Goal: Check status: Check status

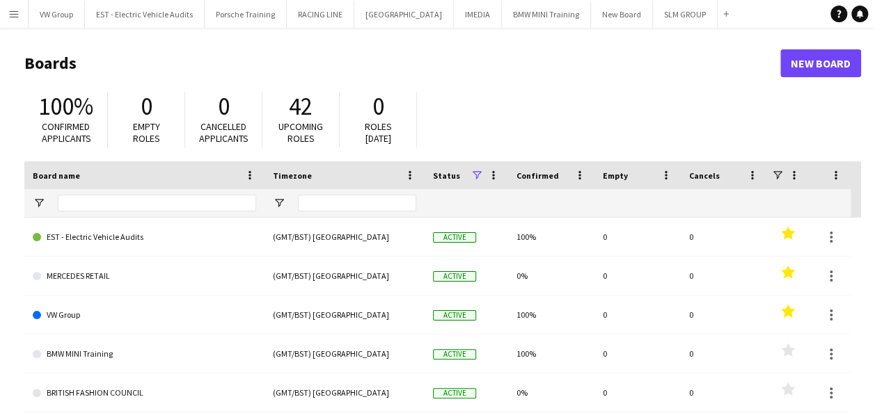
click at [10, 14] on app-icon "Menu" at bounding box center [13, 13] width 11 height 11
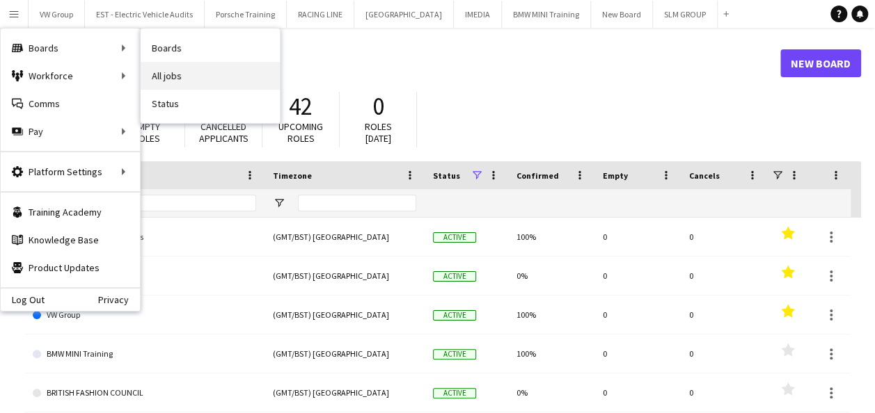
click at [164, 71] on link "All jobs" at bounding box center [210, 76] width 139 height 28
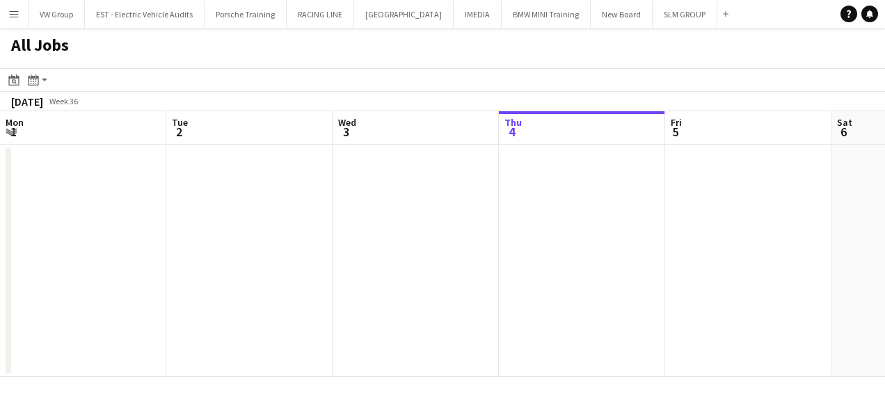
scroll to position [0, 333]
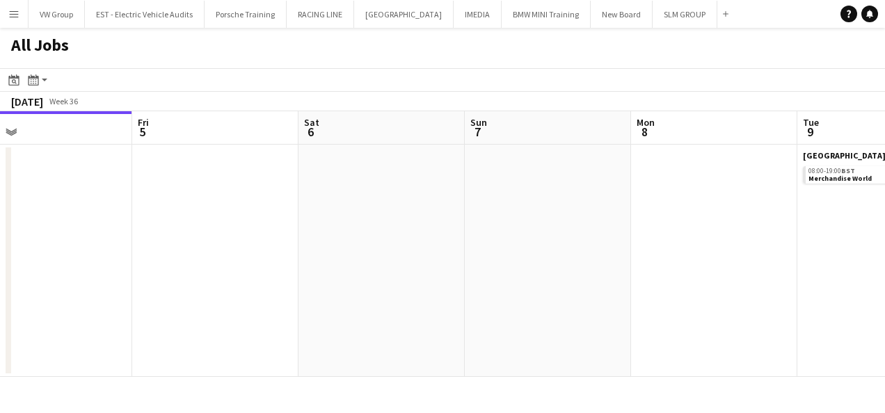
drag, startPoint x: 358, startPoint y: 201, endPoint x: 486, endPoint y: 201, distance: 128.1
click at [315, 209] on app-calendar-viewport "Mon 1 Tue 2 Wed 3 Thu 4 Fri 5 Sat 6 Sun 7 Mon 8 Tue 9 6/6 1 Job Wed 10 10/10 1 …" at bounding box center [442, 244] width 885 height 266
click at [324, 242] on app-calendar-viewport "Mon 1 Tue 2 Wed 3 Thu 4 Fri 5 Sat 6 Sun 7 Mon 8 Tue 9 6/6 1 Job Wed 10 10/10 1 …" at bounding box center [442, 244] width 885 height 266
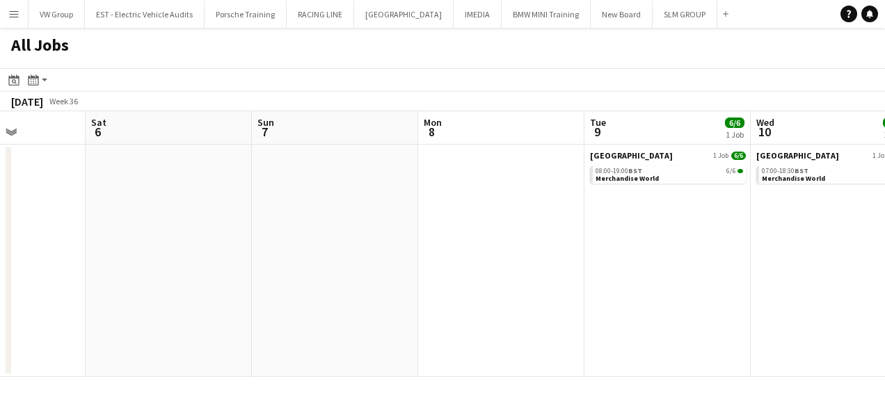
drag, startPoint x: 557, startPoint y: 255, endPoint x: 334, endPoint y: 276, distance: 224.4
click at [368, 280] on app-calendar-viewport "Wed 3 Thu 4 Fri 5 Sat 6 Sun 7 Mon 8 Tue 9 6/6 1 Job Wed 10 10/10 1 Job Thu 11 F…" at bounding box center [442, 244] width 885 height 266
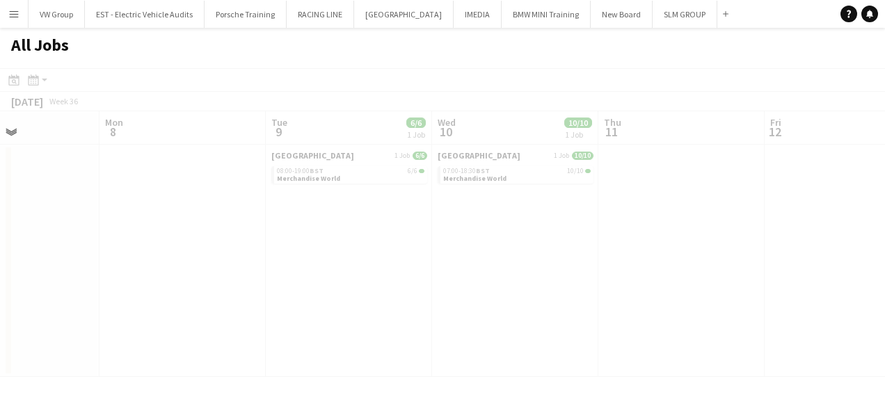
drag, startPoint x: 441, startPoint y: 259, endPoint x: 507, endPoint y: 249, distance: 66.8
click at [340, 287] on app-calendar-viewport "Fri 5 Sat 6 Sun 7 Mon 8 Tue 9 6/6 1 Job Wed 10 10/10 1 Job Thu 11 Fri 12 Sat 13…" at bounding box center [442, 244] width 885 height 266
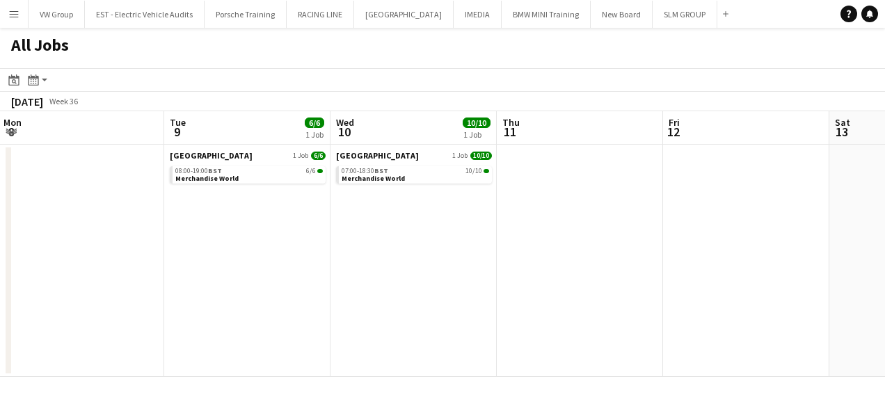
drag, startPoint x: 456, startPoint y: 260, endPoint x: 409, endPoint y: 264, distance: 46.8
click at [411, 264] on app-calendar-viewport "Fri 5 Sat 6 Sun 7 Mon 8 Tue 9 6/6 1 Job Wed 10 10/10 1 Job Thu 11 Fri 12 Sat 13…" at bounding box center [442, 244] width 885 height 266
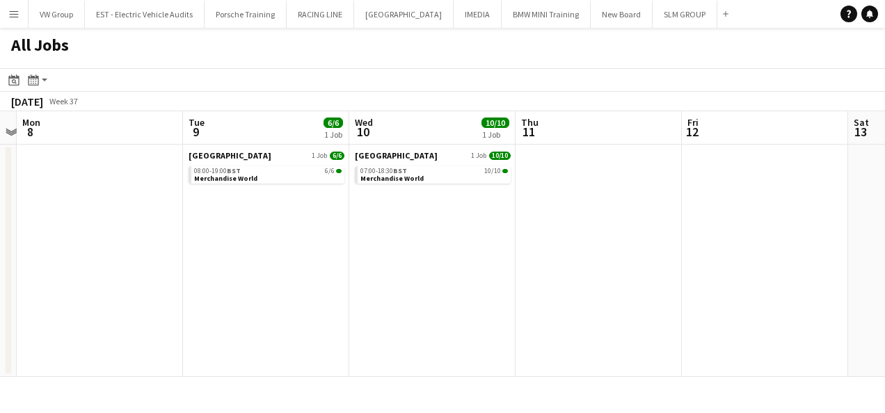
drag, startPoint x: 528, startPoint y: 248, endPoint x: 500, endPoint y: 243, distance: 28.4
click at [319, 269] on app-calendar-viewport "Fri 5 Sat 6 Sun 7 Mon 8 Tue 9 6/6 1 Job Wed 10 10/10 1 Job Thu 11 Fri 12 Sat 13…" at bounding box center [442, 244] width 885 height 266
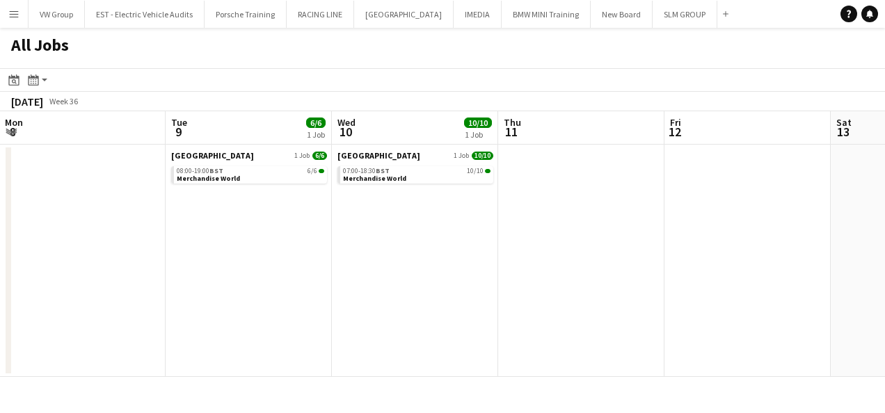
drag, startPoint x: 581, startPoint y: 250, endPoint x: 637, endPoint y: 245, distance: 56.6
click at [638, 245] on app-calendar-viewport "Sat 6 Sun 7 Mon 8 Tue 9 6/6 1 Job Wed 10 10/10 1 Job Thu 11 Fri 12 Sat 13 Sun 1…" at bounding box center [442, 244] width 885 height 266
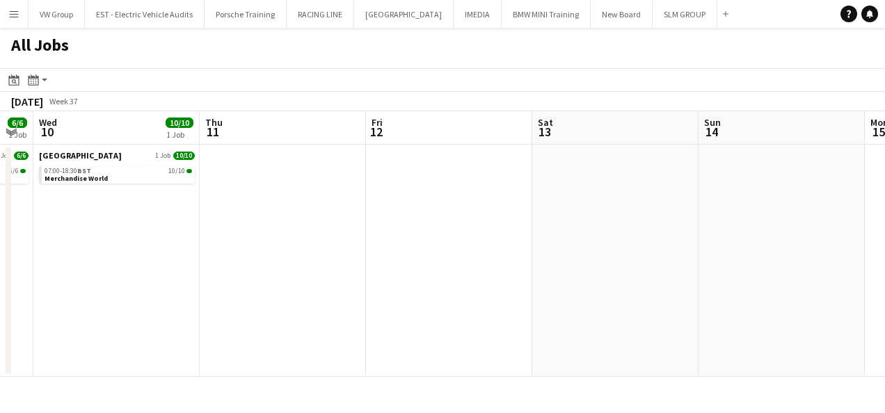
drag, startPoint x: 418, startPoint y: 256, endPoint x: 530, endPoint y: 242, distance: 113.6
click at [335, 259] on app-calendar-viewport "Sat 6 Sun 7 Mon 8 Tue 9 6/6 1 Job Wed 10 10/10 1 Job Thu 11 Fri 12 Sat 13 Sun 1…" at bounding box center [442, 244] width 885 height 266
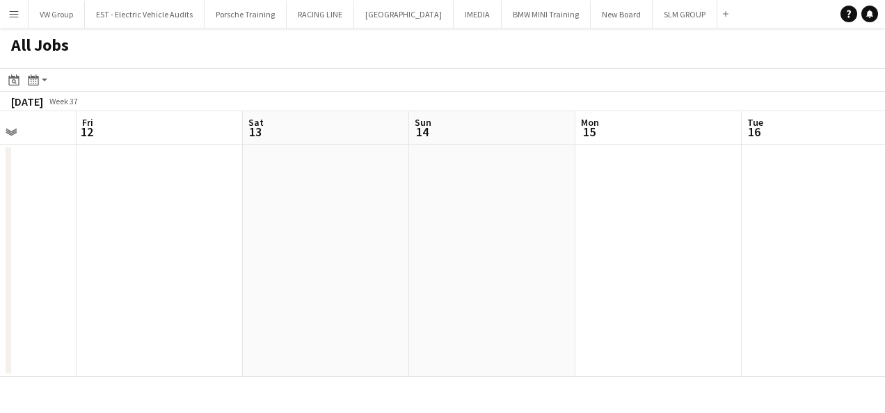
click at [380, 269] on app-calendar-viewport "Mon 8 Tue 9 6/6 1 Job Wed 10 10/10 1 Job Thu 11 Fri 12 Sat 13 Sun 14 Mon 15 Tue…" at bounding box center [442, 244] width 885 height 266
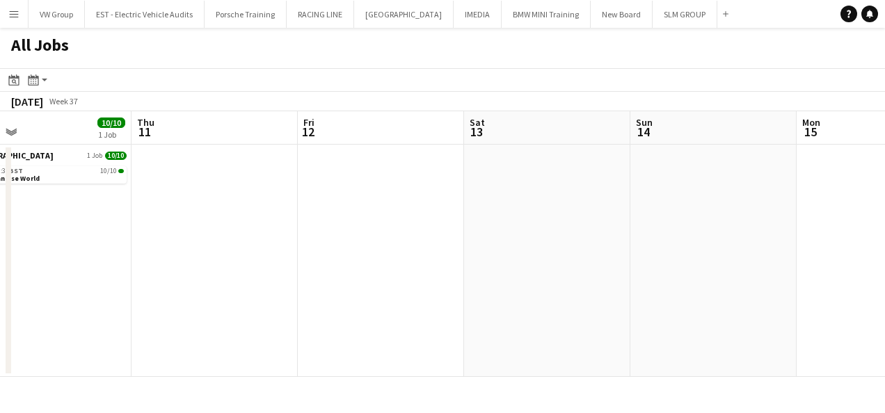
click at [370, 277] on app-all-jobs "All Jobs Date picker SEP 2025 SEP 2025 Monday M Tuesday T Wednesday W Thursday …" at bounding box center [442, 202] width 885 height 349
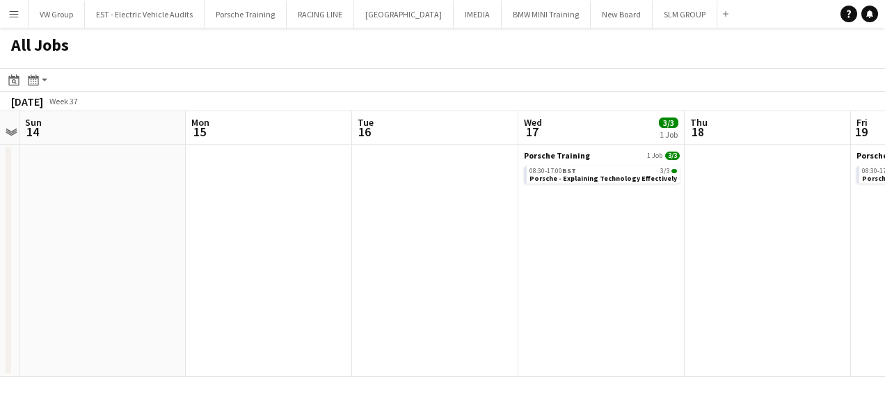
drag, startPoint x: 434, startPoint y: 283, endPoint x: 360, endPoint y: 290, distance: 74.1
click at [359, 292] on app-calendar-viewport "Wed 10 10/10 1 Job Thu 11 Fri 12 Sat 13 Sun 14 Mon 15 Tue 16 Wed 17 3/3 1 Job T…" at bounding box center [442, 244] width 885 height 266
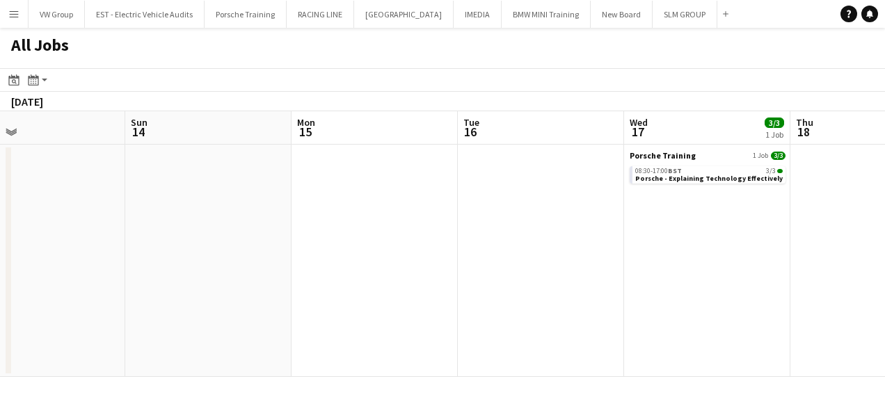
drag, startPoint x: 648, startPoint y: 285, endPoint x: 413, endPoint y: 290, distance: 235.3
click at [387, 299] on app-calendar-viewport "Wed 10 10/10 1 Job Thu 11 Fri 12 Sat 13 Sun 14 Mon 15 Tue 16 Wed 17 3/3 1 Job T…" at bounding box center [442, 244] width 885 height 266
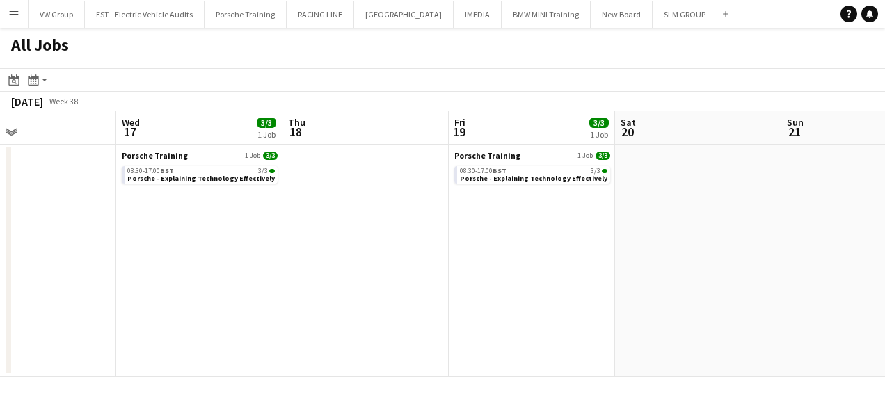
drag, startPoint x: 619, startPoint y: 287, endPoint x: 454, endPoint y: 301, distance: 165.6
click at [452, 301] on app-calendar-viewport "Sun 14 Mon 15 Tue 16 Wed 17 3/3 1 Job Thu 18 Fri 19 3/3 1 Job Sat 20 Sun 21 Mon…" at bounding box center [442, 244] width 885 height 266
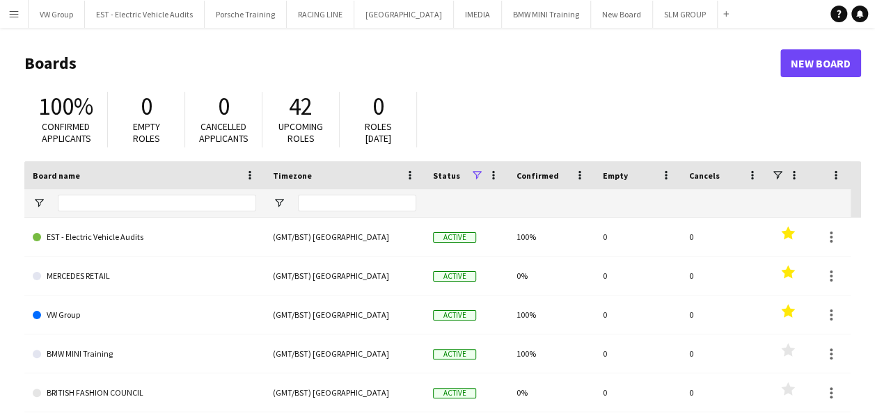
click at [17, 15] on app-icon "Menu" at bounding box center [13, 13] width 11 height 11
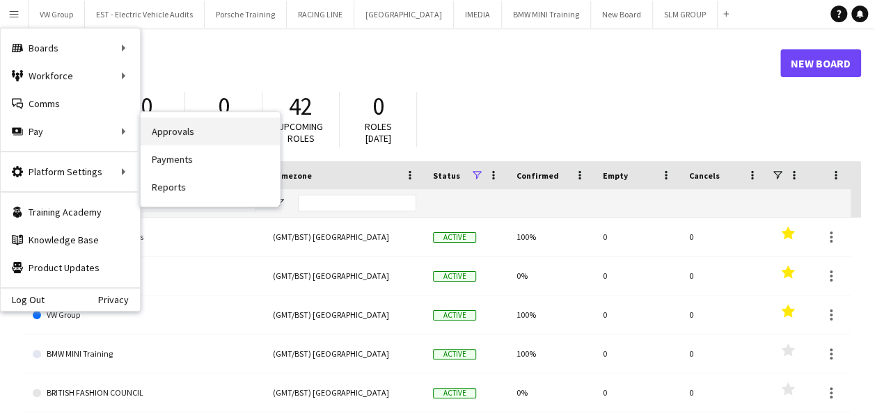
click at [161, 132] on link "Approvals" at bounding box center [210, 132] width 139 height 28
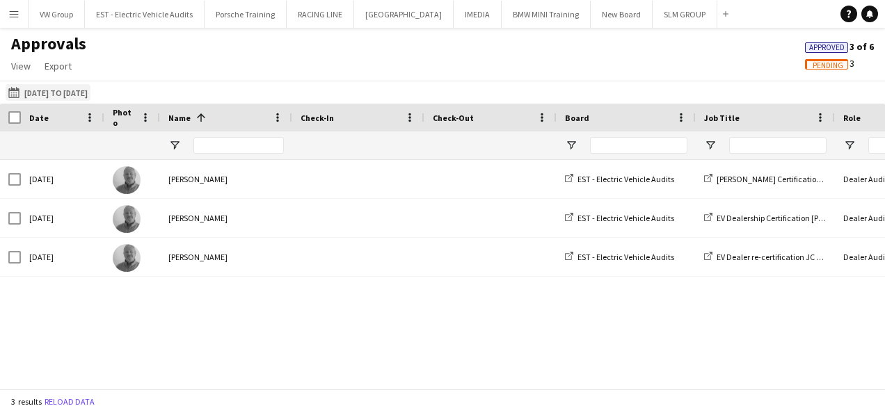
click at [90, 94] on button "[DATE] to [DATE] [DATE] to [DATE]" at bounding box center [48, 92] width 85 height 17
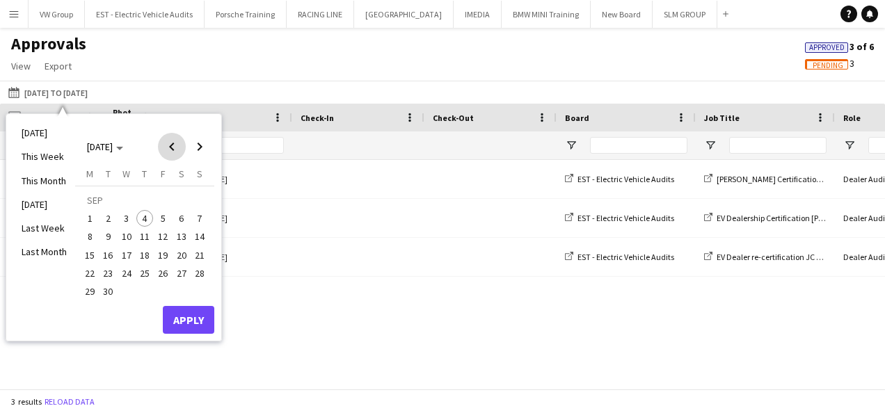
click at [171, 150] on span "Previous month" at bounding box center [172, 147] width 28 height 28
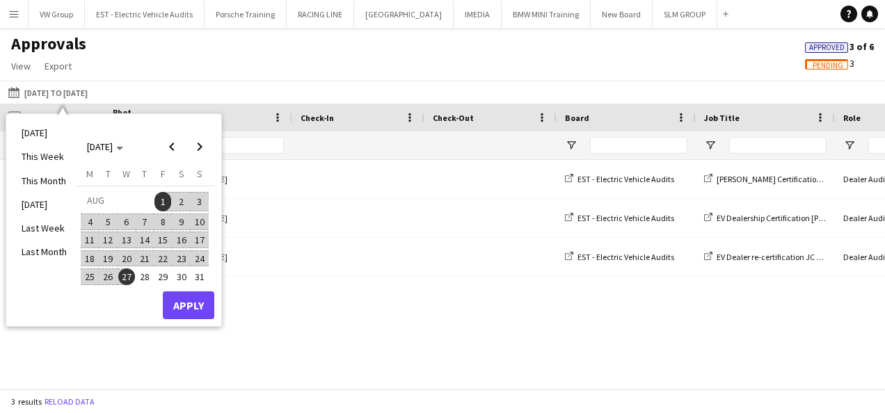
click at [169, 202] on span "1" at bounding box center [162, 201] width 17 height 19
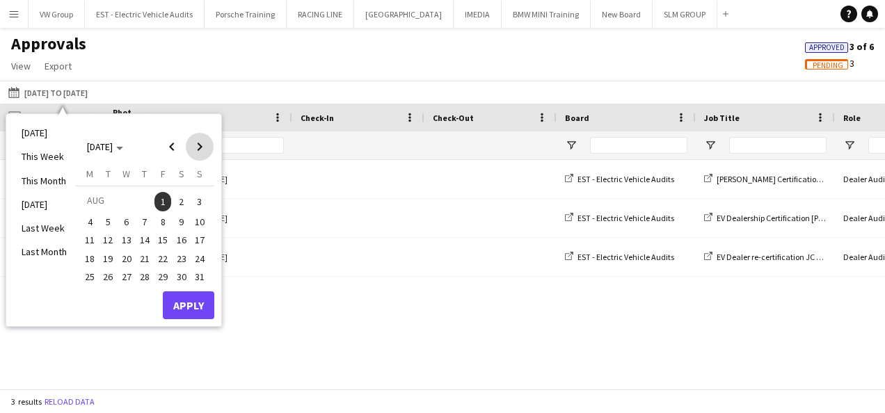
click at [200, 150] on span "Next month" at bounding box center [200, 147] width 28 height 28
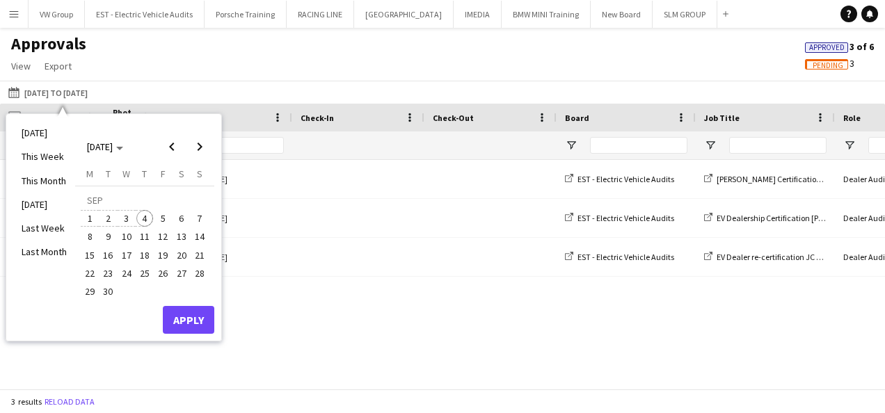
click at [144, 217] on span "4" at bounding box center [144, 218] width 17 height 17
click at [192, 316] on button "Apply" at bounding box center [188, 320] width 51 height 28
